Goal: Information Seeking & Learning: Compare options

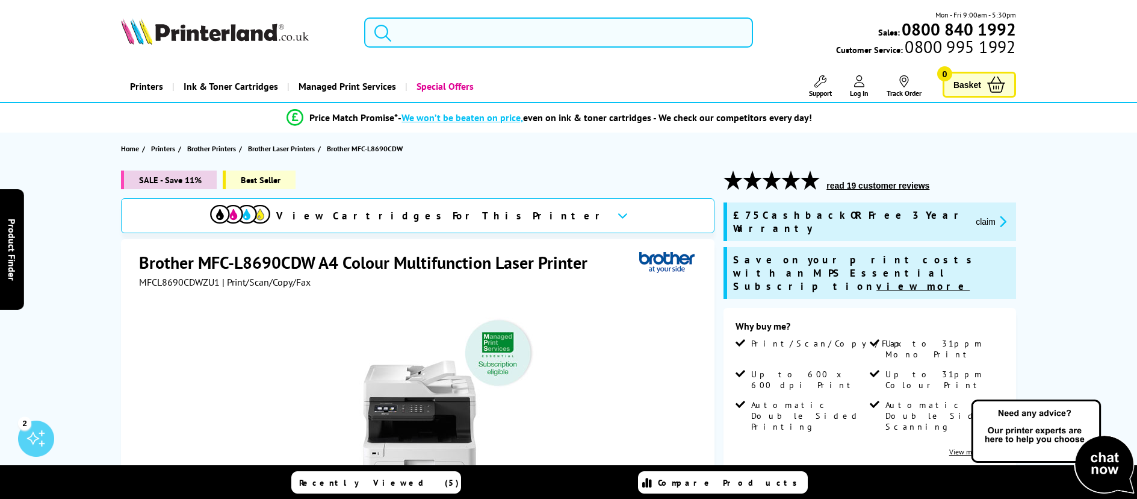
click at [408, 31] on input "search" at bounding box center [558, 32] width 388 height 30
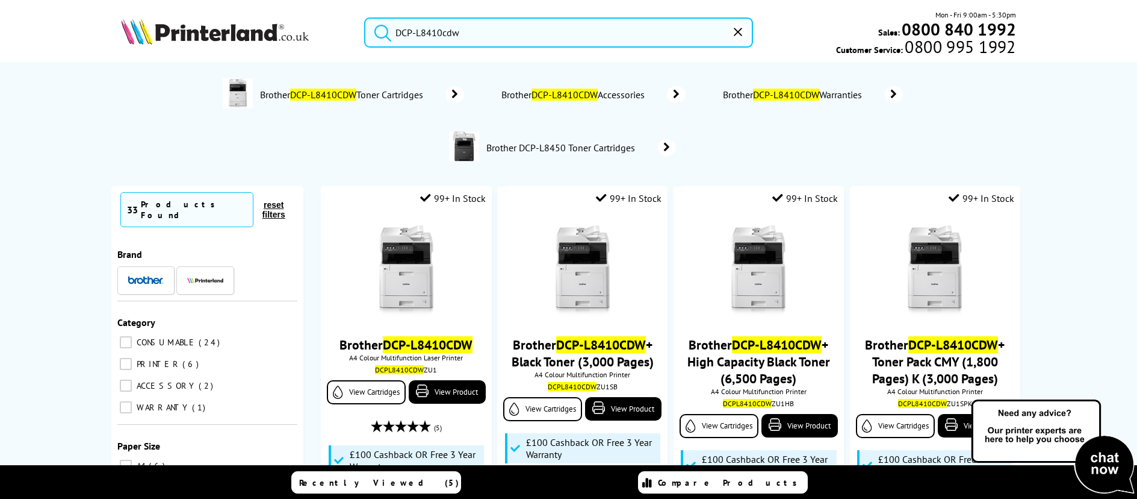
type input "DCP-L8410cdw"
click at [365, 17] on button "submit" at bounding box center [380, 30] width 30 height 26
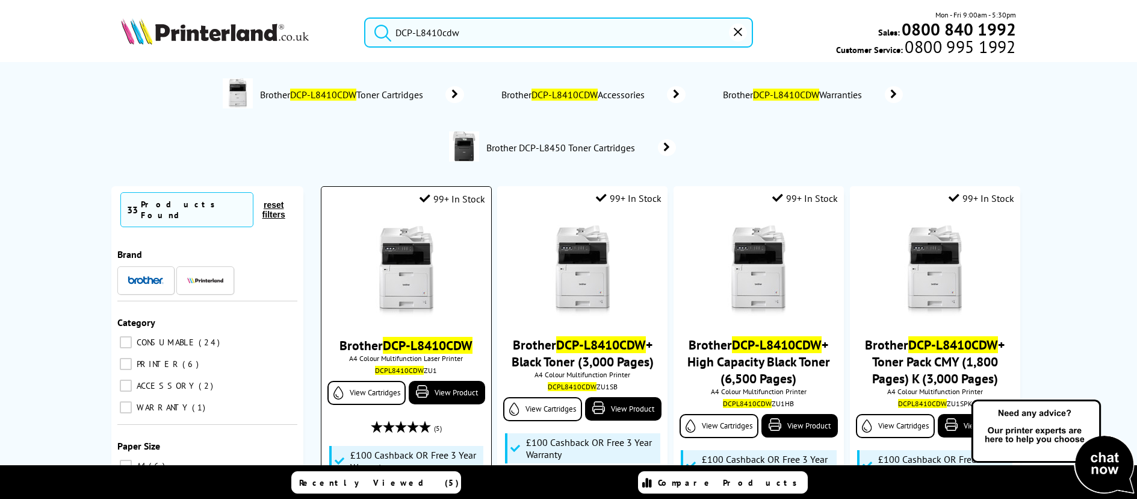
click at [412, 266] on img at bounding box center [406, 271] width 90 height 90
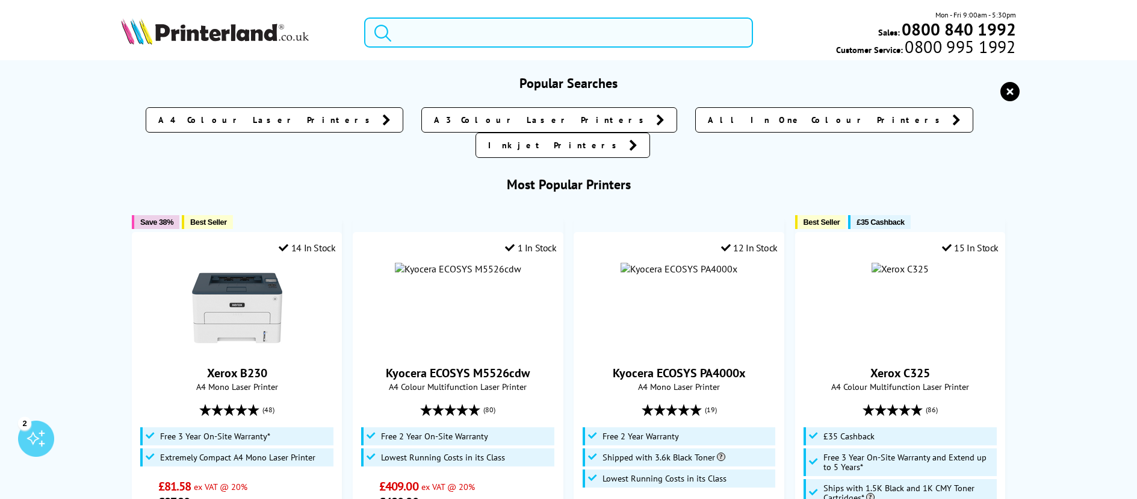
click at [415, 30] on input "search" at bounding box center [558, 32] width 388 height 30
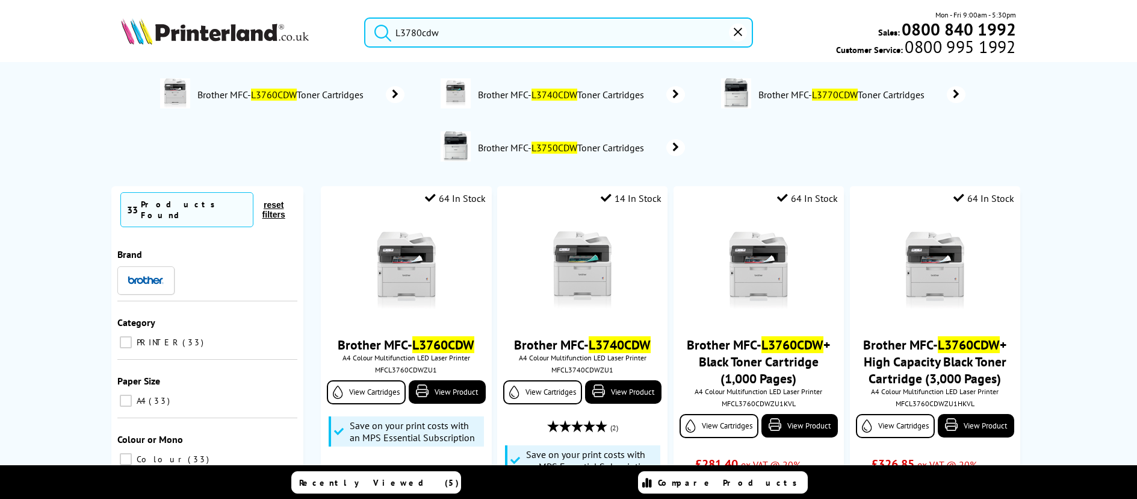
type input "L3780cdw"
click at [365, 17] on button "submit" at bounding box center [380, 30] width 30 height 26
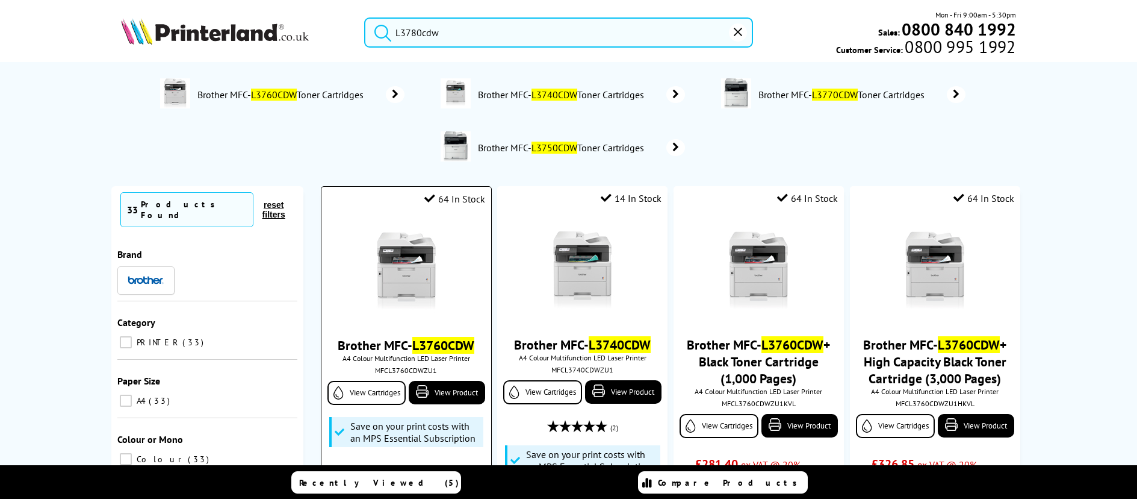
click at [400, 296] on img at bounding box center [406, 271] width 90 height 90
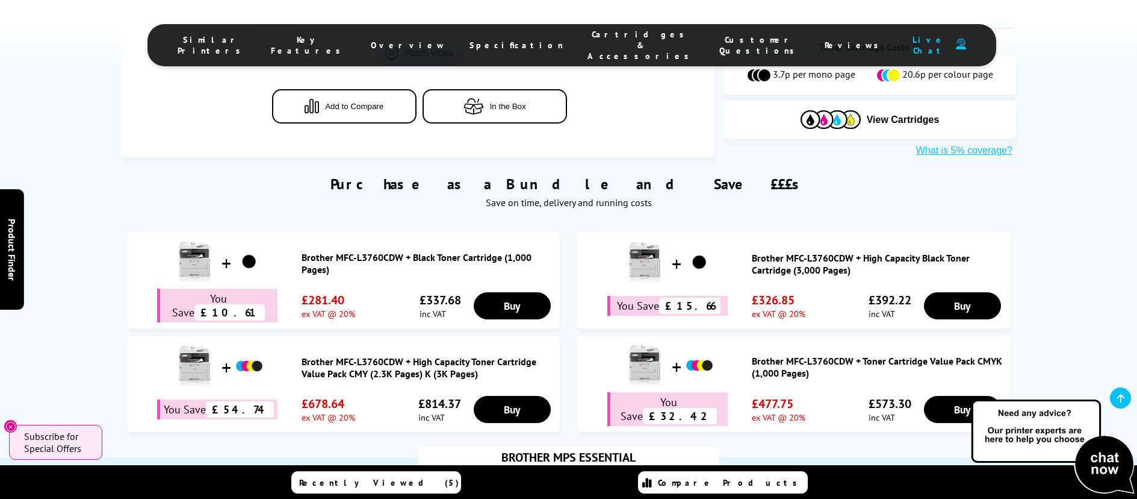
click at [588, 38] on span "Cartridges & Accessories" at bounding box center [642, 45] width 108 height 33
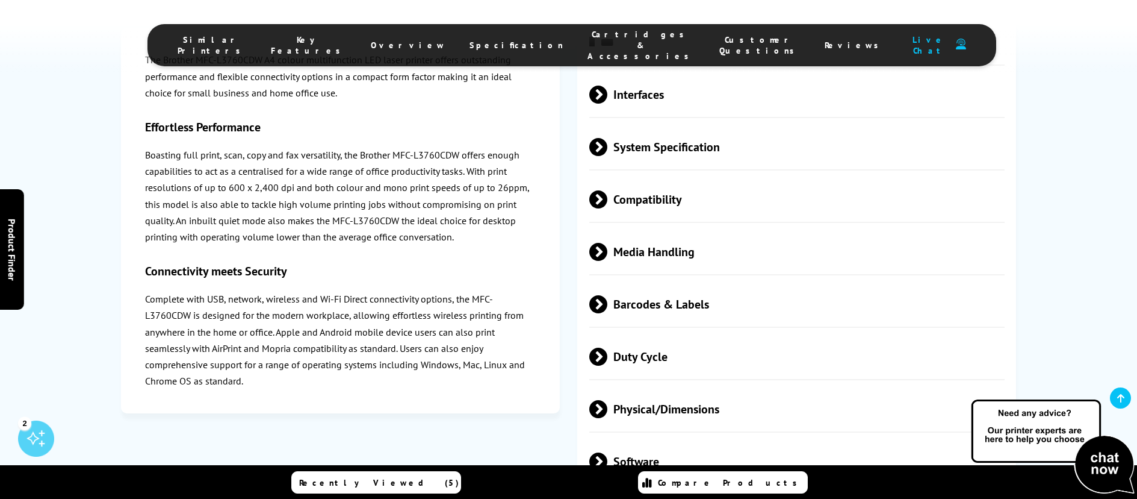
scroll to position [3333, 0]
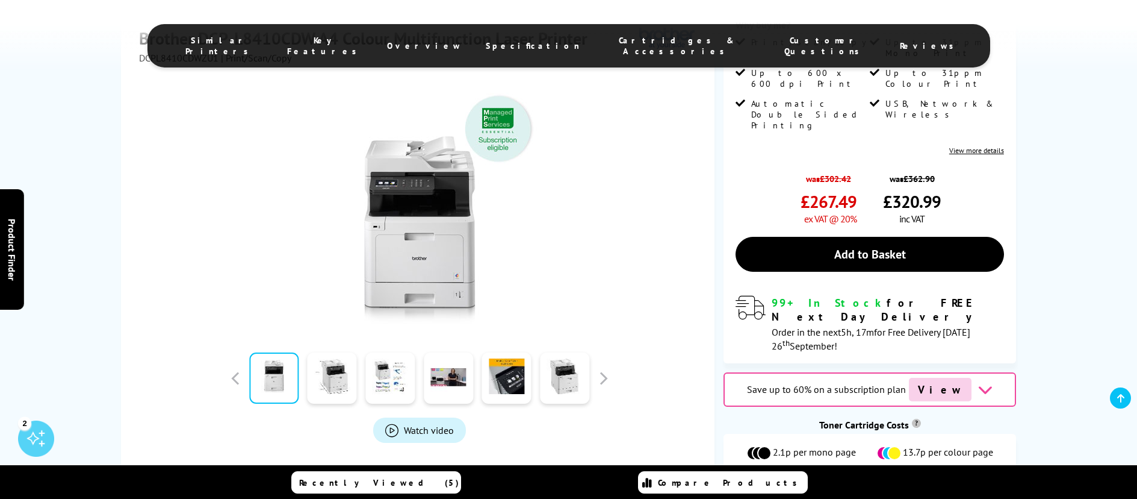
scroll to position [361, 0]
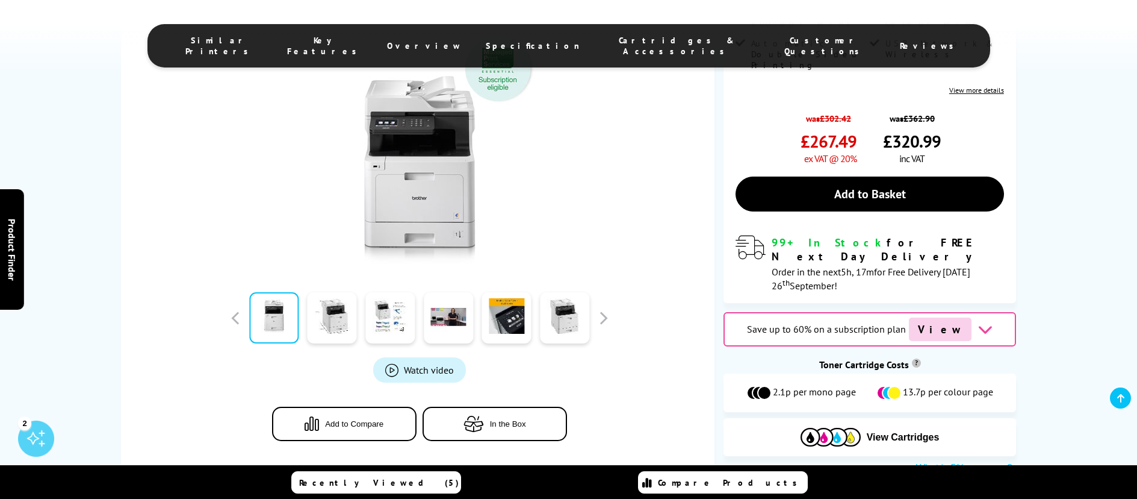
click at [356, 419] on span "Add to Compare" at bounding box center [354, 423] width 58 height 9
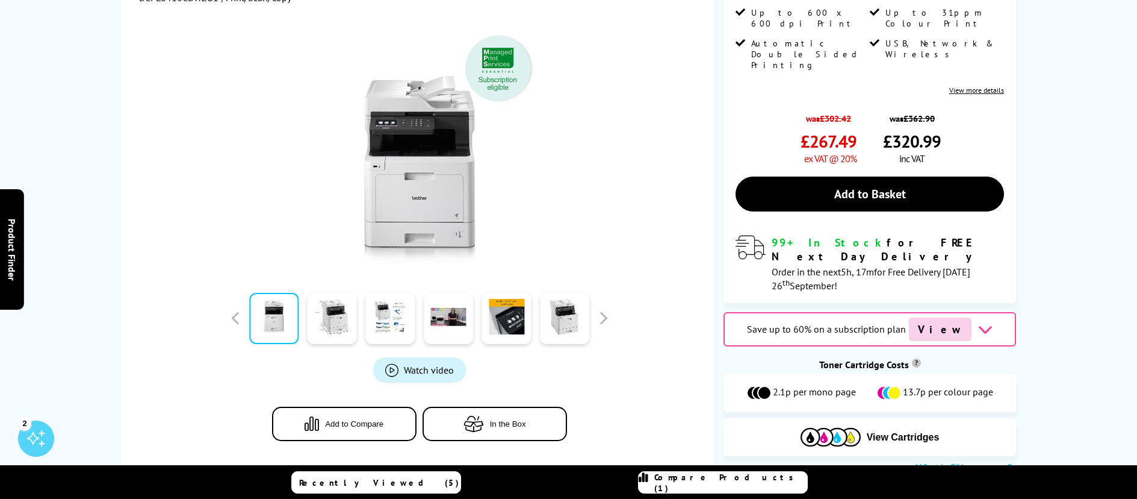
scroll to position [0, 0]
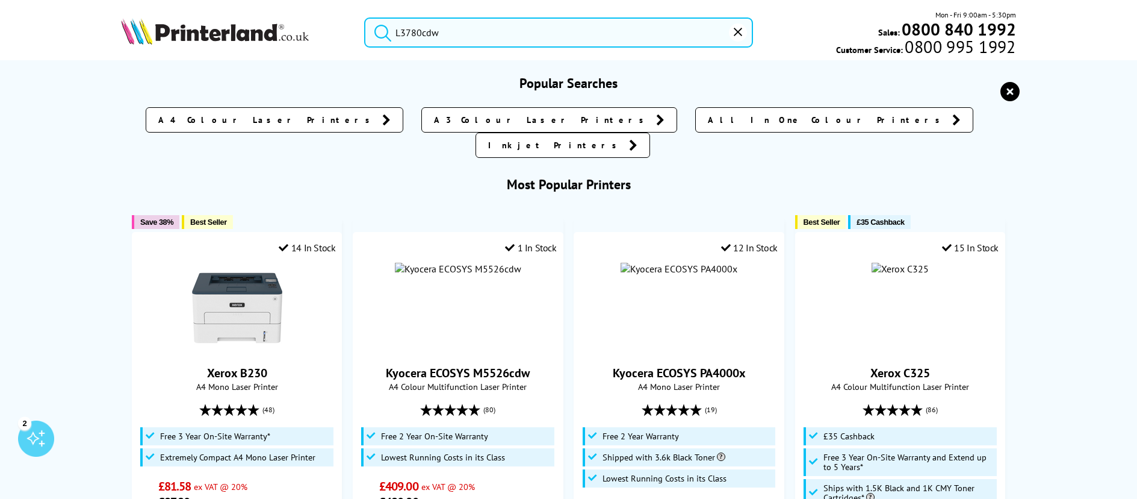
drag, startPoint x: 455, startPoint y: 32, endPoint x: 270, endPoint y: 32, distance: 185.5
click at [270, 32] on div "L3780cdw Mon - Fri 9:00am - 5:30pm Sales: 0800 840 1992 Customer Service: 0800 …" at bounding box center [568, 35] width 963 height 53
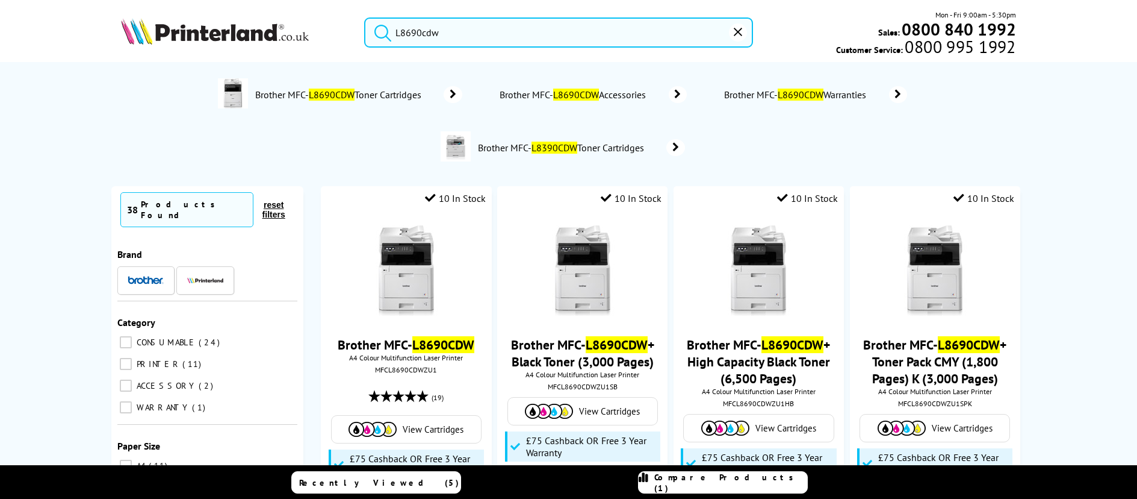
type input "L8690cdw"
click at [365, 17] on button "submit" at bounding box center [380, 30] width 30 height 26
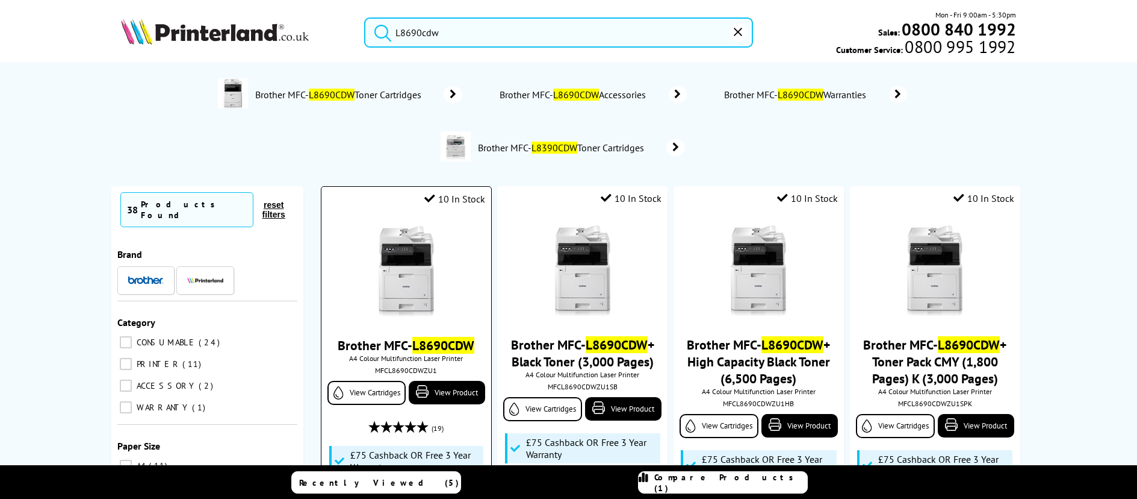
click at [391, 321] on div "Brother MFC- L8690CDW A4 Colour Multifunction Laser Printer MFCL8690CDWZU1 View…" at bounding box center [406, 390] width 157 height 353
click at [390, 302] on img at bounding box center [406, 271] width 90 height 90
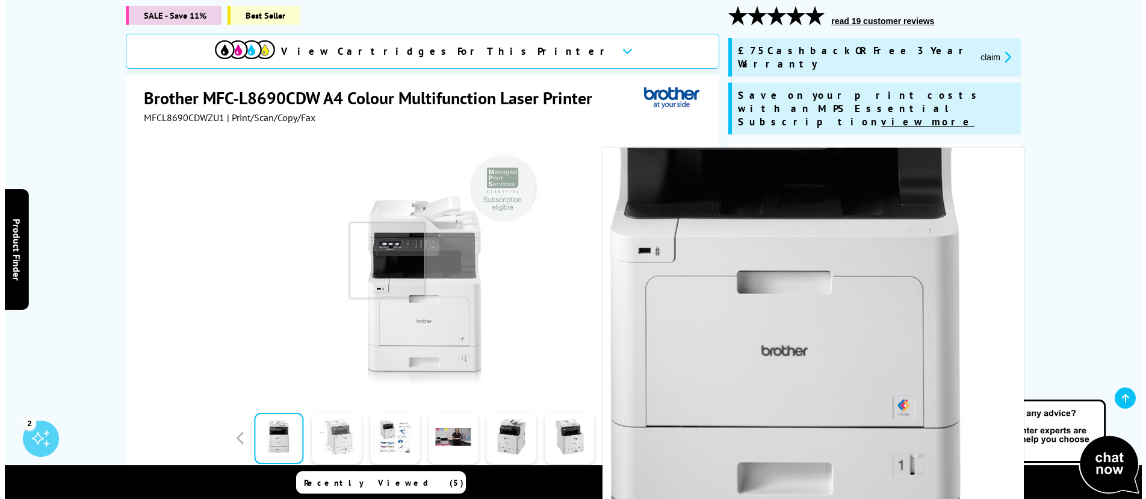
scroll to position [301, 0]
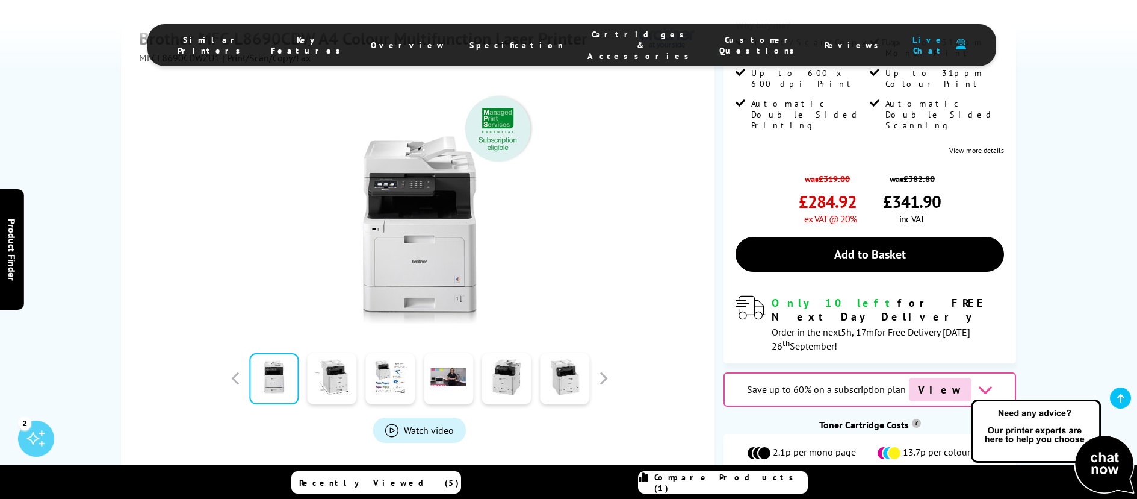
click at [350, 467] on button "Add to Compare" at bounding box center [344, 484] width 145 height 34
click at [727, 479] on span "Compare Products (2)" at bounding box center [731, 482] width 153 height 22
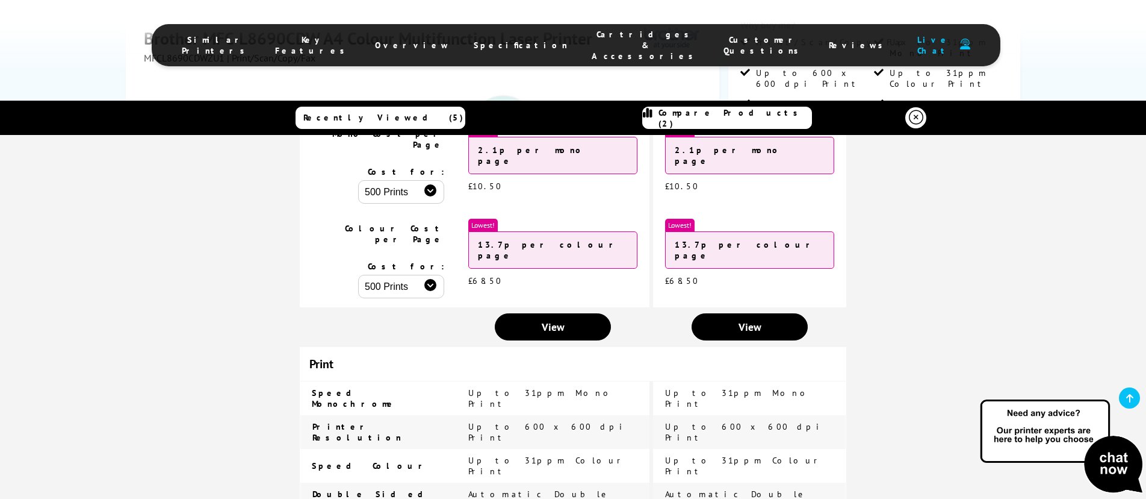
scroll to position [0, 0]
